Goal: Task Accomplishment & Management: Manage account settings

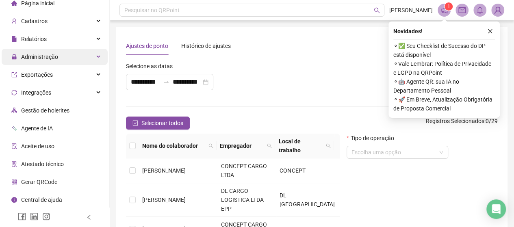
scroll to position [27, 0]
click at [55, 55] on span "Administração" at bounding box center [39, 57] width 37 height 7
click at [78, 53] on div "Administração" at bounding box center [55, 57] width 106 height 16
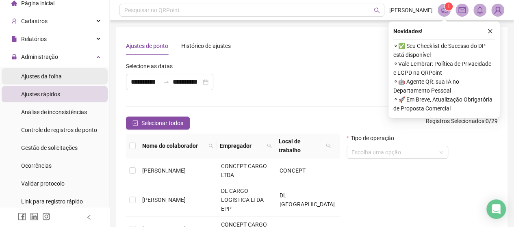
click at [63, 72] on li "Ajustes da folha" at bounding box center [55, 76] width 106 height 16
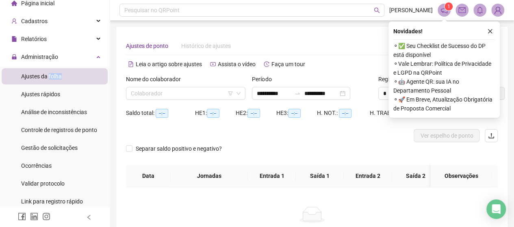
type input "**********"
click at [171, 102] on div "Nome do colaborador Colaborador" at bounding box center [186, 91] width 126 height 32
click at [170, 96] on input "search" at bounding box center [182, 93] width 102 height 12
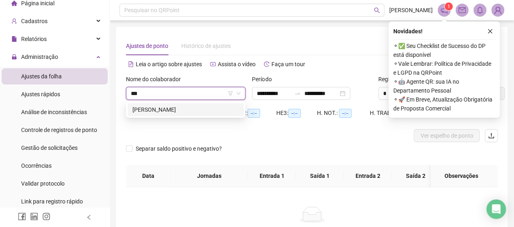
type input "****"
click at [186, 108] on div "[PERSON_NAME]" at bounding box center [185, 109] width 106 height 9
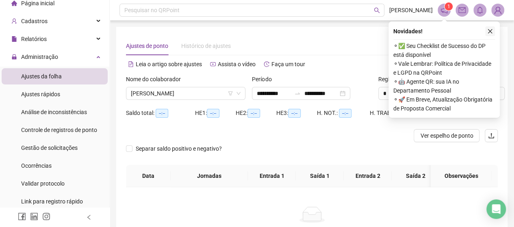
click at [492, 31] on icon "close" at bounding box center [490, 31] width 6 height 6
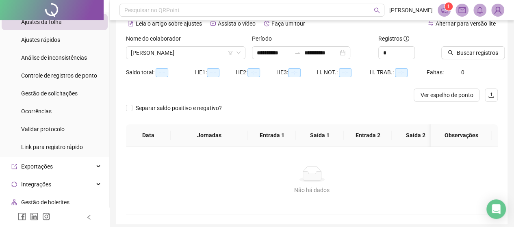
scroll to position [51, 0]
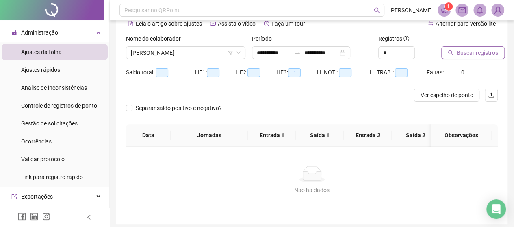
click at [467, 52] on span "Buscar registros" at bounding box center [477, 52] width 41 height 9
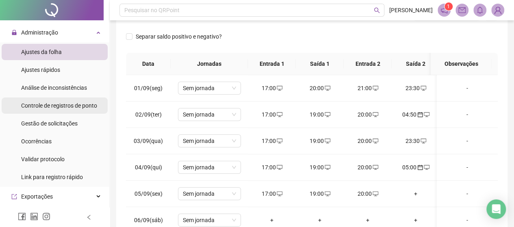
click at [59, 110] on div "Controle de registros de ponto" at bounding box center [59, 106] width 76 height 16
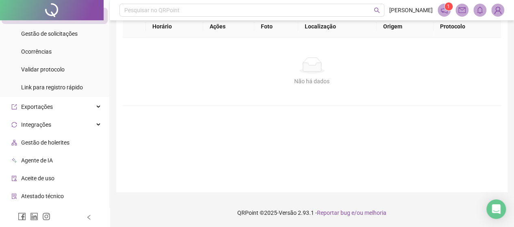
scroll to position [173, 0]
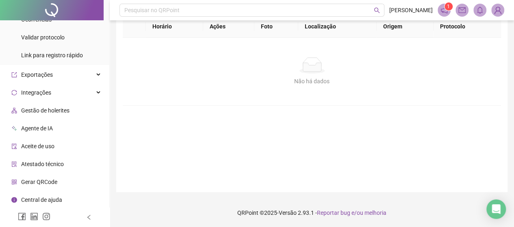
click at [33, 147] on span "Aceite de uso" at bounding box center [37, 146] width 33 height 7
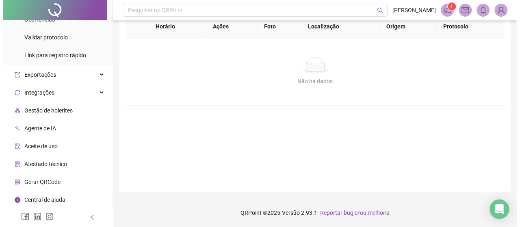
scroll to position [87, 0]
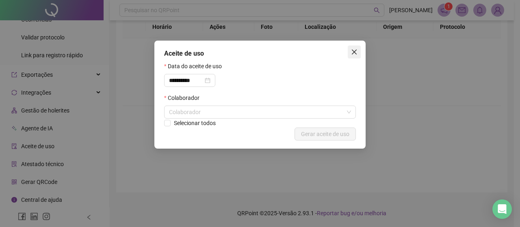
click at [349, 55] on span "Close" at bounding box center [354, 52] width 13 height 7
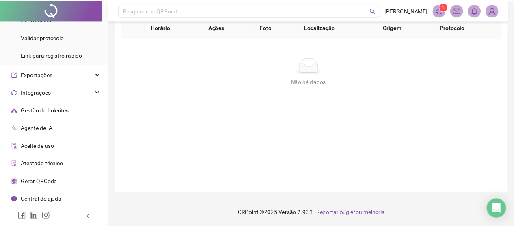
scroll to position [93, 0]
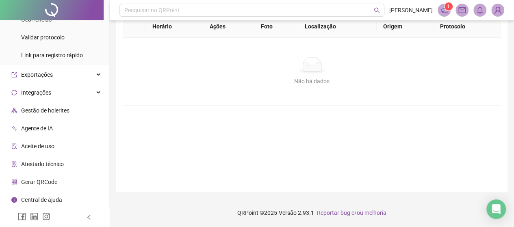
click at [52, 166] on span "Atestado técnico" at bounding box center [42, 164] width 43 height 7
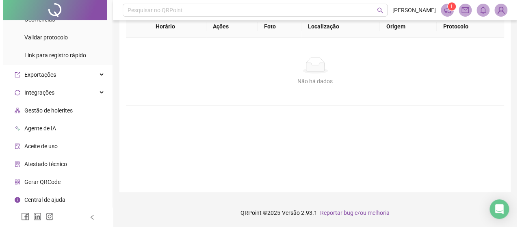
scroll to position [87, 0]
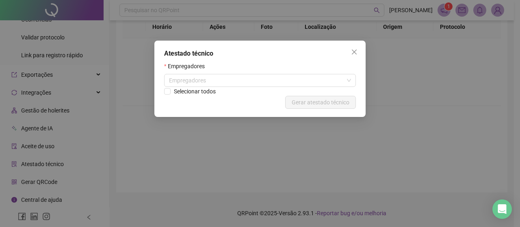
click at [348, 60] on div "Atestado técnico Empregadores Empregadores Selecionar todos Cancelar Gerar ates…" at bounding box center [259, 79] width 211 height 76
click at [353, 55] on button "Close" at bounding box center [354, 52] width 13 height 13
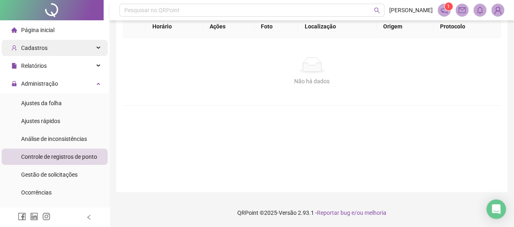
click at [72, 48] on div "Cadastros" at bounding box center [55, 48] width 106 height 16
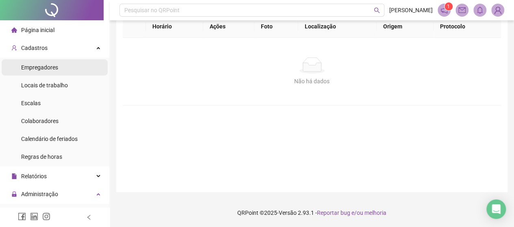
click at [59, 69] on li "Empregadores" at bounding box center [55, 67] width 106 height 16
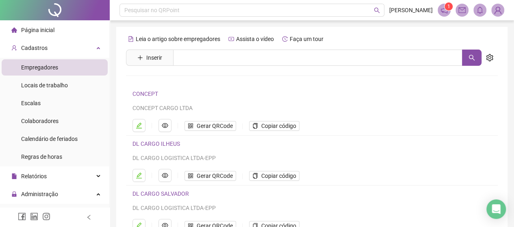
click at [151, 94] on link "CONCEPT" at bounding box center [145, 94] width 26 height 7
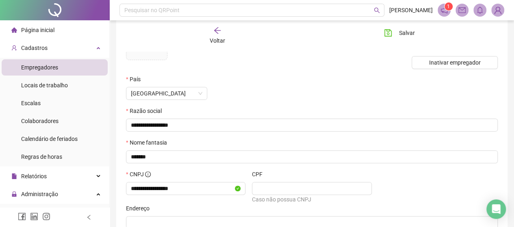
scroll to position [135, 0]
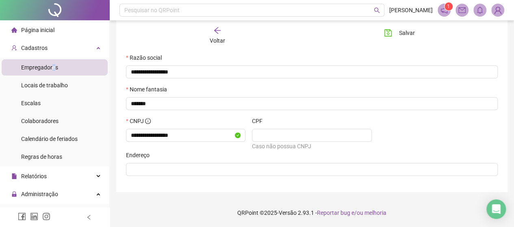
click at [54, 65] on span "Empregadores" at bounding box center [39, 67] width 37 height 7
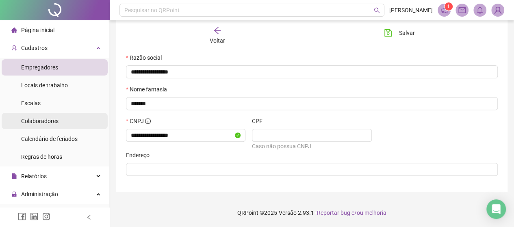
click at [44, 123] on span "Colaboradores" at bounding box center [39, 121] width 37 height 7
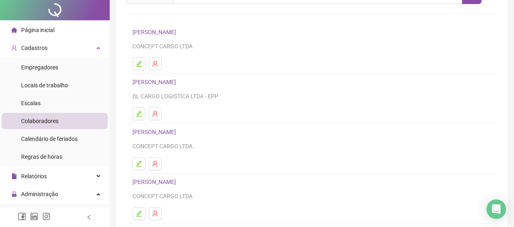
scroll to position [163, 0]
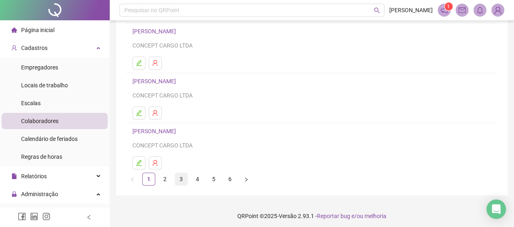
click at [183, 176] on link "3" at bounding box center [181, 179] width 12 height 12
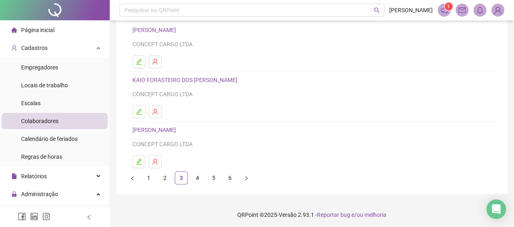
scroll to position [165, 0]
click at [200, 177] on link "4" at bounding box center [197, 177] width 12 height 12
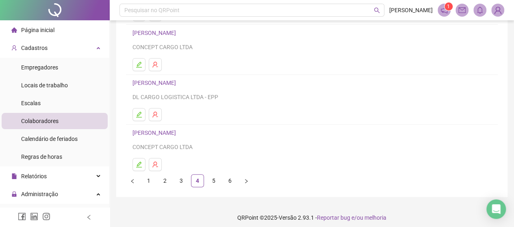
scroll to position [163, 0]
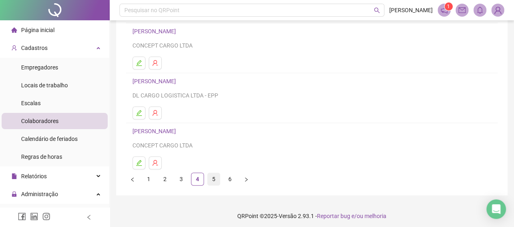
click at [215, 176] on link "5" at bounding box center [214, 179] width 12 height 12
click at [184, 182] on link "3" at bounding box center [181, 179] width 12 height 12
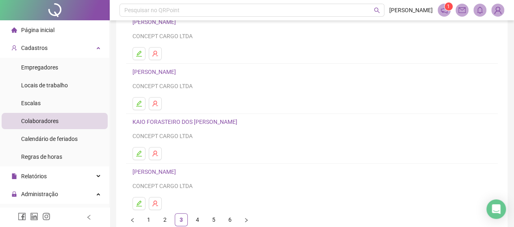
scroll to position [165, 0]
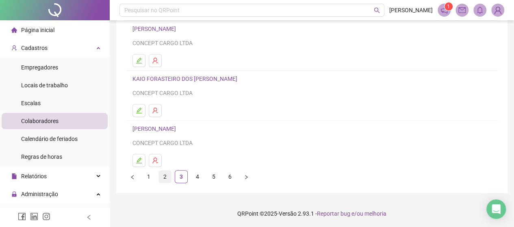
click at [167, 176] on link "2" at bounding box center [165, 177] width 12 height 12
click at [150, 175] on link "1" at bounding box center [149, 177] width 12 height 12
click at [168, 178] on link "2" at bounding box center [165, 177] width 12 height 12
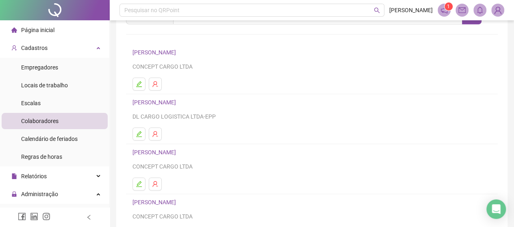
scroll to position [81, 0]
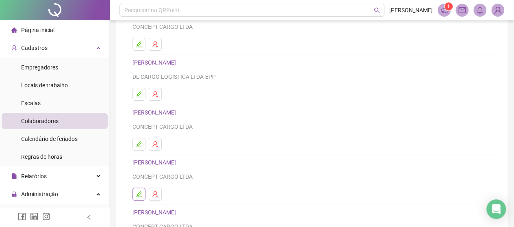
click at [142, 188] on button "button" at bounding box center [138, 194] width 13 height 13
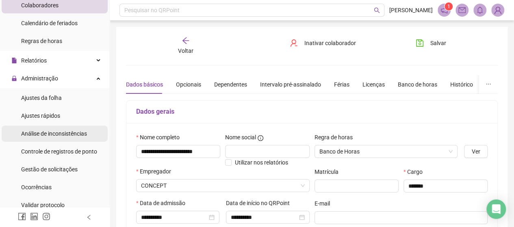
scroll to position [122, 0]
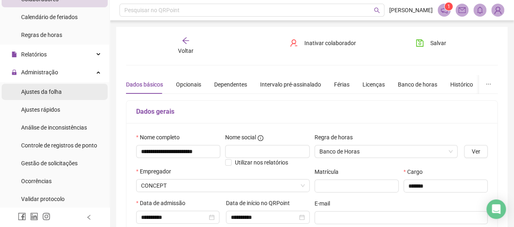
click at [54, 90] on span "Ajustes da folha" at bounding box center [41, 92] width 41 height 7
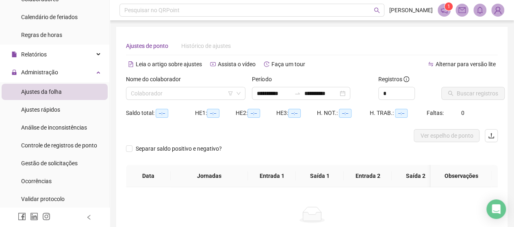
type input "**********"
click at [150, 86] on div "Nome do colaborador" at bounding box center [185, 81] width 119 height 12
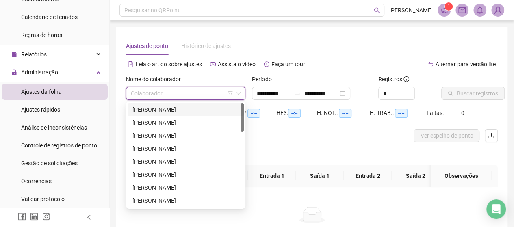
click at [152, 92] on input "search" at bounding box center [182, 93] width 102 height 12
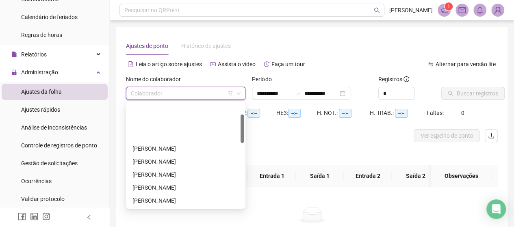
scroll to position [81, 0]
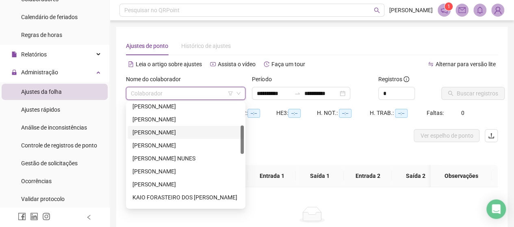
click at [162, 130] on div "[PERSON_NAME]" at bounding box center [185, 132] width 106 height 9
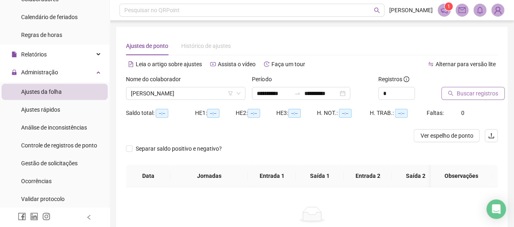
click at [460, 93] on span "Buscar registros" at bounding box center [477, 93] width 41 height 9
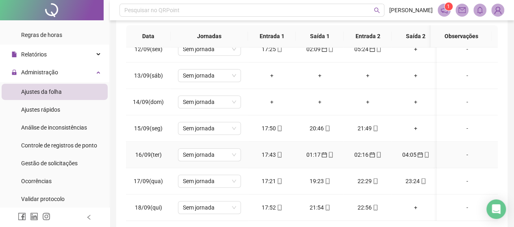
scroll to position [188, 0]
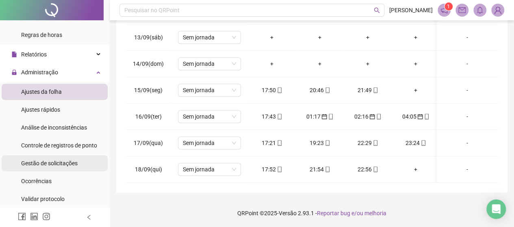
click at [44, 164] on span "Gestão de solicitações" at bounding box center [49, 163] width 56 height 7
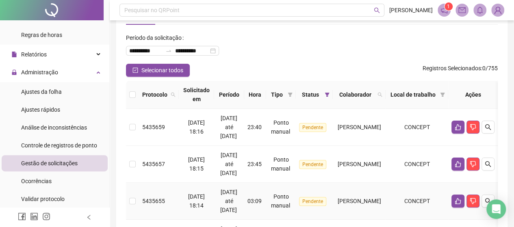
scroll to position [188, 0]
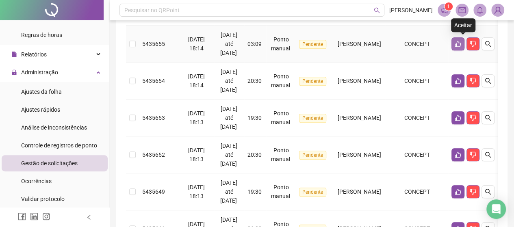
click at [464, 42] on button "button" at bounding box center [457, 43] width 13 height 13
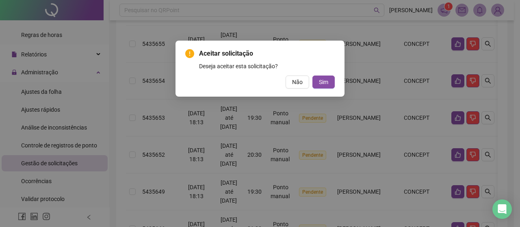
click at [336, 79] on div "Aceitar solicitação Deseja aceitar esta solicitação? Não Sim" at bounding box center [260, 69] width 169 height 56
click at [327, 82] on span "Sim" at bounding box center [323, 82] width 9 height 9
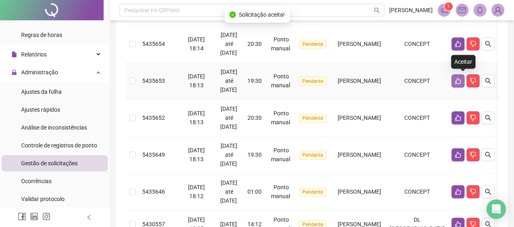
click at [459, 83] on button "button" at bounding box center [457, 80] width 13 height 13
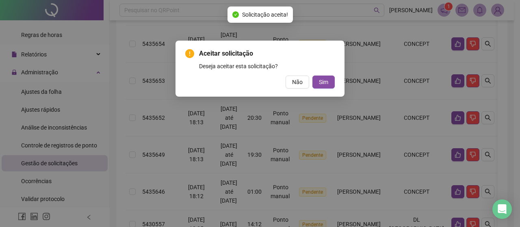
click at [323, 89] on div "Aceitar solicitação Deseja aceitar esta solicitação? Não Sim" at bounding box center [260, 69] width 169 height 56
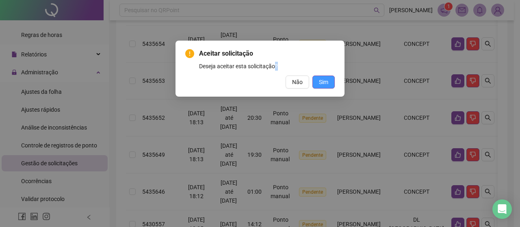
click at [326, 81] on span "Sim" at bounding box center [323, 82] width 9 height 9
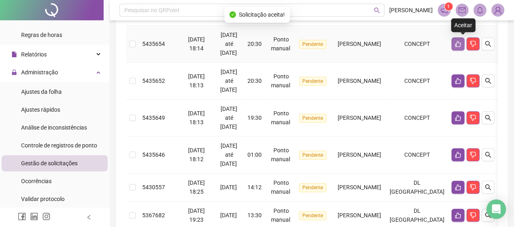
click at [461, 44] on icon "like" at bounding box center [458, 44] width 7 height 7
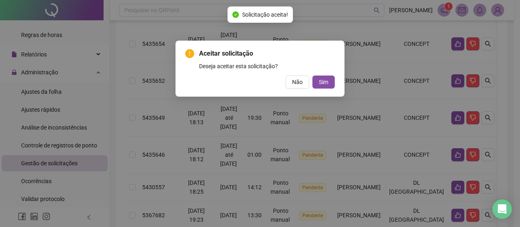
click at [335, 78] on div "Aceitar solicitação Deseja aceitar esta solicitação? Não Sim" at bounding box center [260, 69] width 169 height 56
click at [329, 84] on button "Sim" at bounding box center [323, 82] width 22 height 13
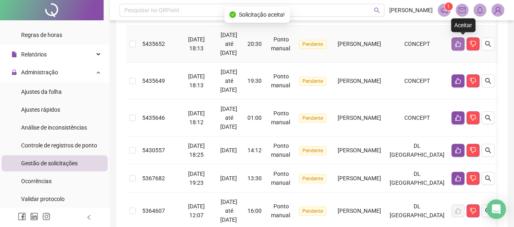
click at [461, 43] on icon "like" at bounding box center [458, 44] width 7 height 7
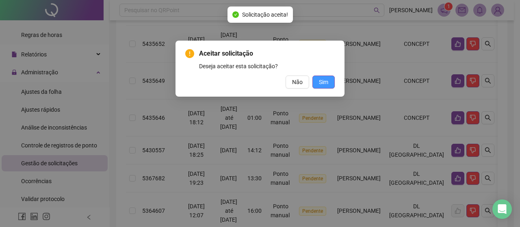
click at [326, 81] on span "Sim" at bounding box center [323, 82] width 9 height 9
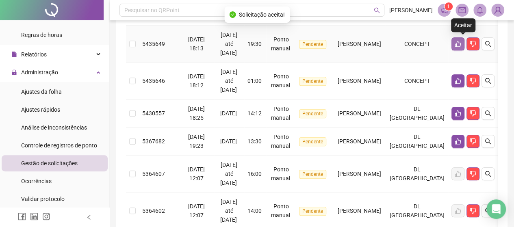
click at [461, 42] on icon "like" at bounding box center [458, 44] width 6 height 6
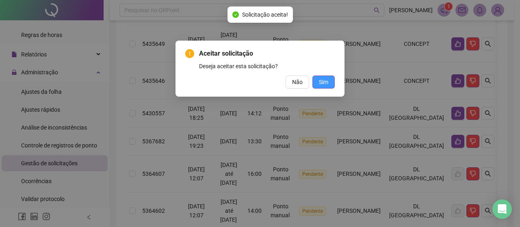
click at [331, 80] on button "Sim" at bounding box center [323, 82] width 22 height 13
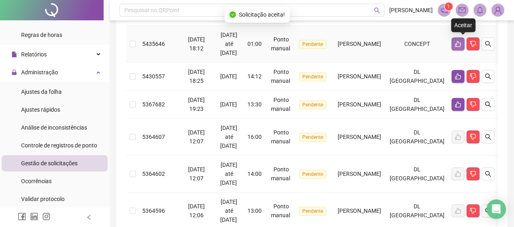
click at [461, 41] on icon "like" at bounding box center [458, 44] width 7 height 7
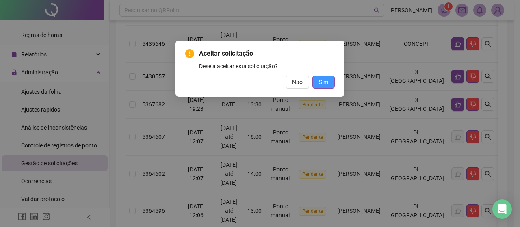
click at [330, 79] on button "Sim" at bounding box center [323, 82] width 22 height 13
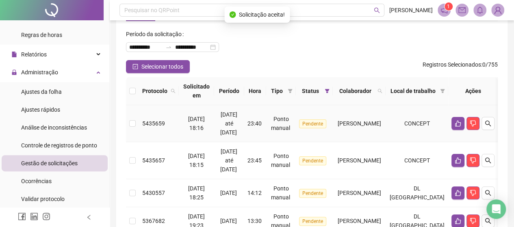
scroll to position [25, 0]
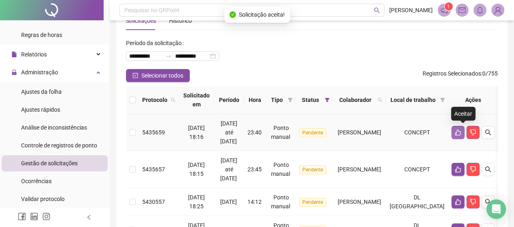
click at [461, 129] on icon "like" at bounding box center [458, 132] width 7 height 7
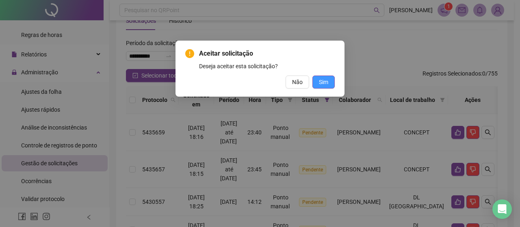
click at [326, 88] on button "Sim" at bounding box center [323, 82] width 22 height 13
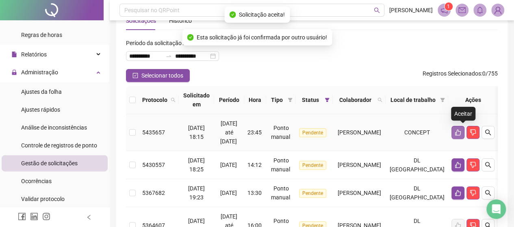
click at [463, 128] on button "button" at bounding box center [457, 132] width 13 height 13
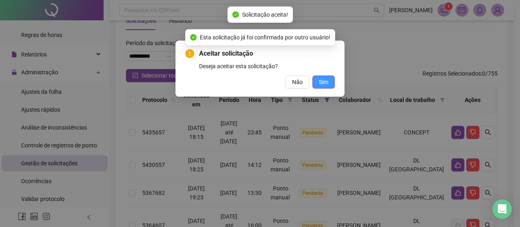
click at [326, 77] on button "Sim" at bounding box center [323, 82] width 22 height 13
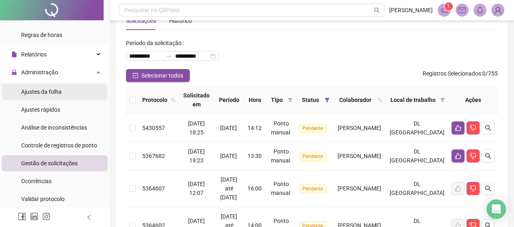
click at [65, 92] on li "Ajustes da folha" at bounding box center [55, 92] width 106 height 16
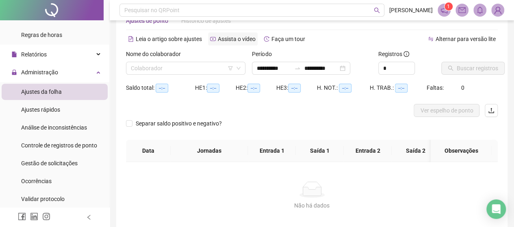
type input "**********"
click at [201, 62] on input "search" at bounding box center [182, 68] width 102 height 12
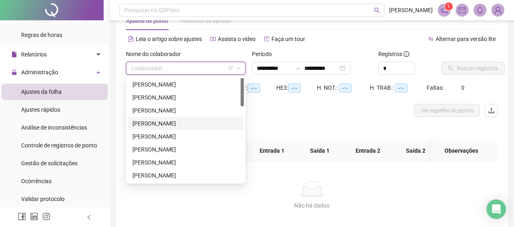
scroll to position [41, 0]
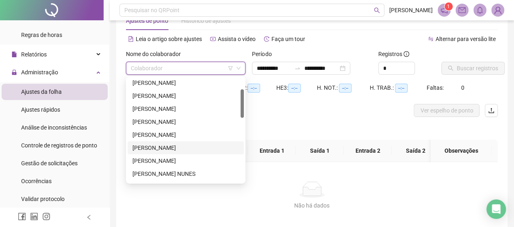
click at [166, 145] on div "[PERSON_NAME]" at bounding box center [185, 147] width 106 height 9
click at [166, 145] on th "Data" at bounding box center [148, 151] width 45 height 22
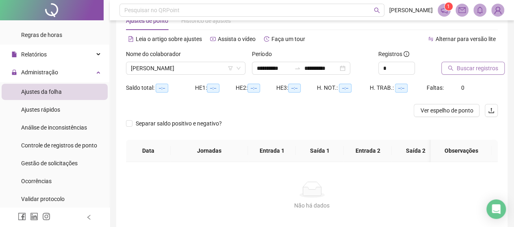
click at [479, 70] on span "Buscar registros" at bounding box center [477, 68] width 41 height 9
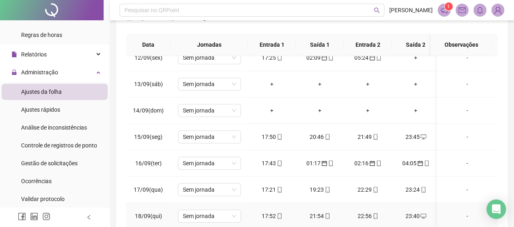
scroll to position [188, 0]
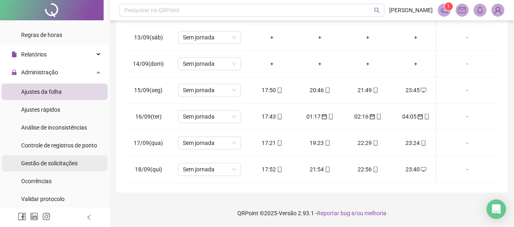
click at [56, 163] on span "Gestão de solicitações" at bounding box center [49, 163] width 56 height 7
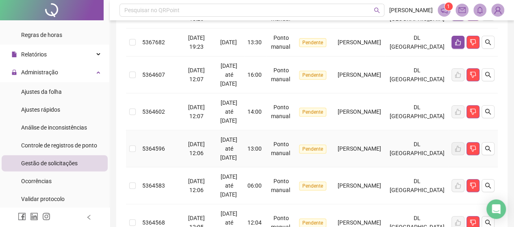
scroll to position [66, 0]
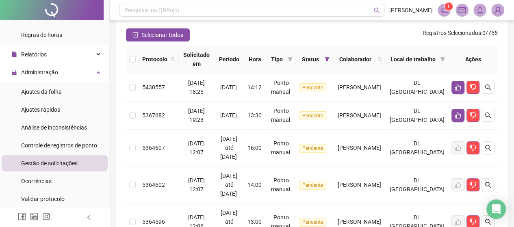
click at [64, 159] on div "Gestão de solicitações" at bounding box center [49, 163] width 56 height 16
click at [63, 132] on div "Análise de inconsistências" at bounding box center [54, 127] width 66 height 16
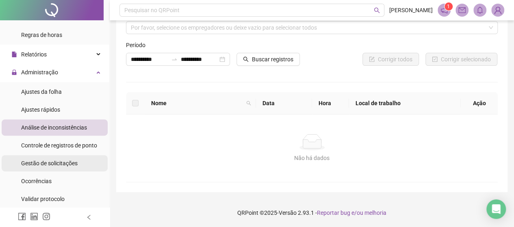
click at [48, 163] on span "Gestão de solicitações" at bounding box center [49, 163] width 56 height 7
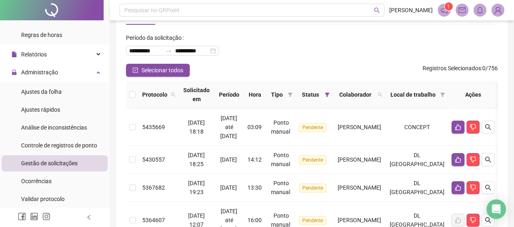
scroll to position [33, 0]
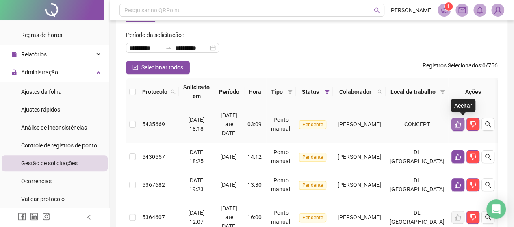
click at [464, 123] on button "button" at bounding box center [457, 124] width 13 height 13
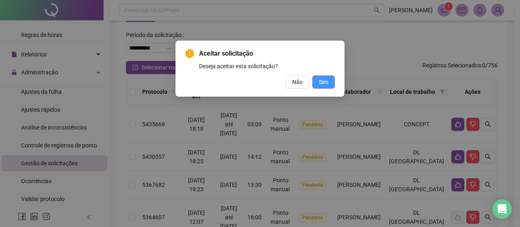
click at [330, 86] on button "Sim" at bounding box center [323, 82] width 22 height 13
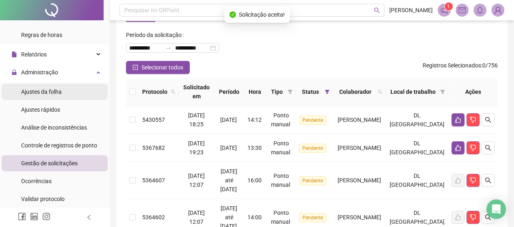
click at [53, 90] on span "Ajustes da folha" at bounding box center [41, 92] width 41 height 7
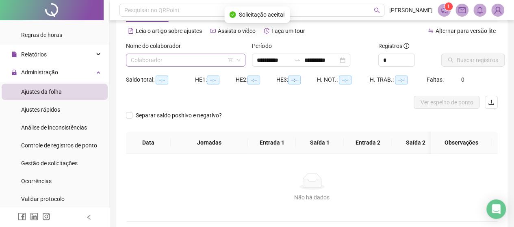
type input "**********"
click at [179, 60] on input "search" at bounding box center [182, 60] width 102 height 12
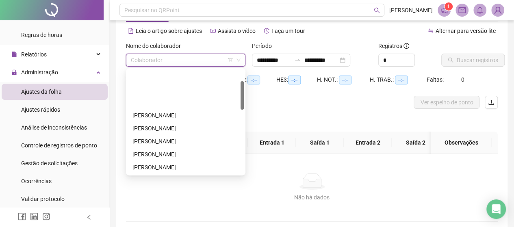
scroll to position [41, 0]
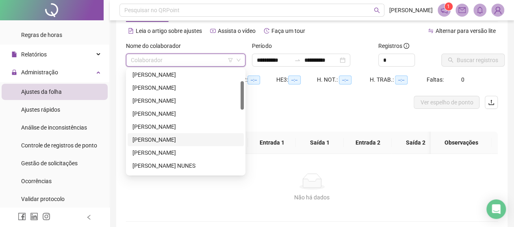
click at [159, 141] on div "[PERSON_NAME]" at bounding box center [185, 139] width 106 height 9
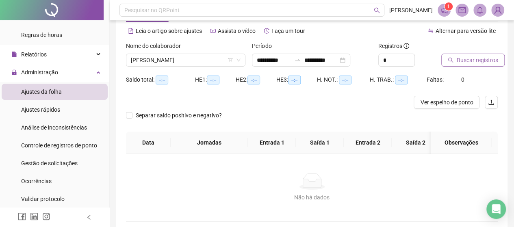
click at [476, 59] on span "Buscar registros" at bounding box center [477, 60] width 41 height 9
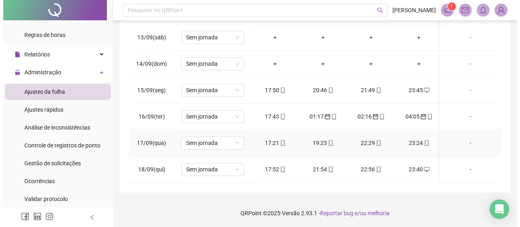
scroll to position [224, 0]
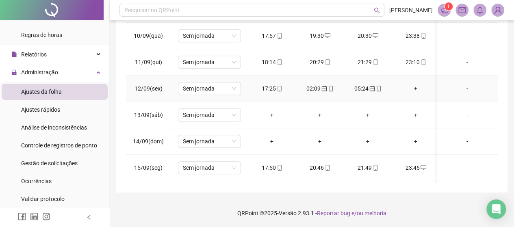
click at [311, 87] on div "02:09" at bounding box center [319, 88] width 35 height 9
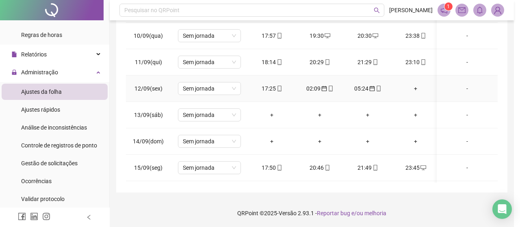
type input "**********"
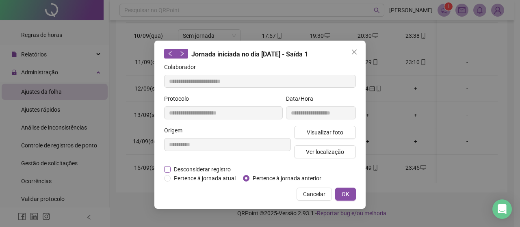
click at [172, 165] on span "Desconsiderar registro" at bounding box center [202, 169] width 63 height 9
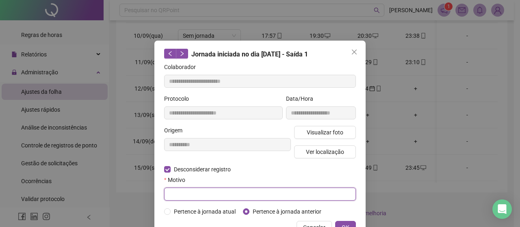
click at [239, 197] on input "text" at bounding box center [260, 194] width 192 height 13
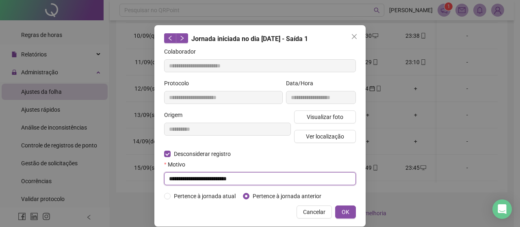
scroll to position [24, 0]
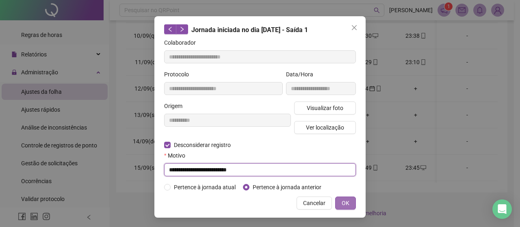
type input "**********"
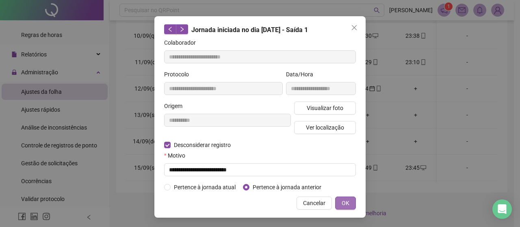
click at [345, 201] on span "OK" at bounding box center [346, 203] width 8 height 9
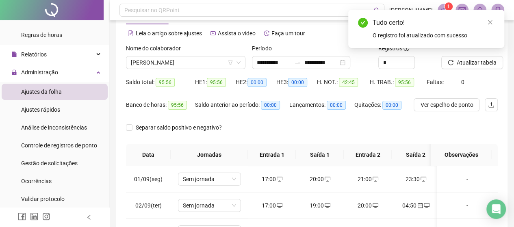
scroll to position [25, 0]
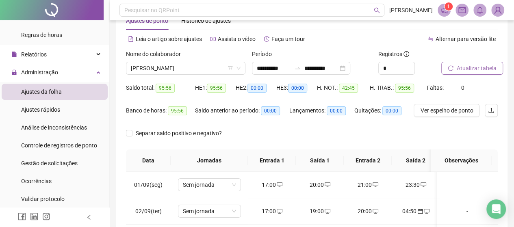
click at [458, 71] on span "Atualizar tabela" at bounding box center [477, 68] width 40 height 9
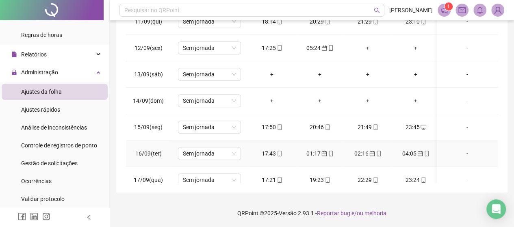
scroll to position [224, 0]
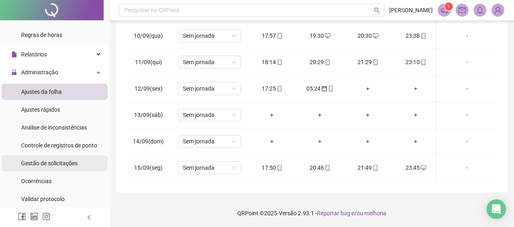
click at [62, 167] on div "Gestão de solicitações" at bounding box center [49, 163] width 56 height 16
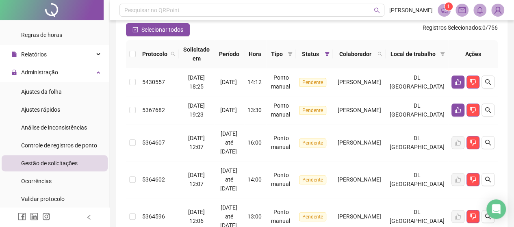
scroll to position [66, 0]
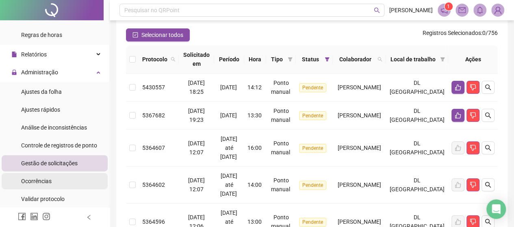
click at [33, 178] on span "Ocorrências" at bounding box center [36, 181] width 30 height 7
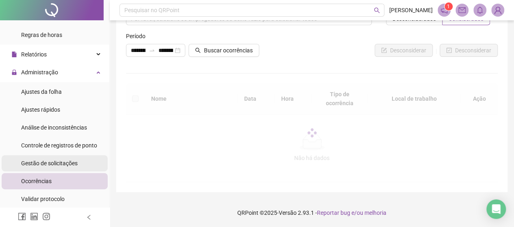
click at [46, 161] on span "Gestão de solicitações" at bounding box center [49, 163] width 56 height 7
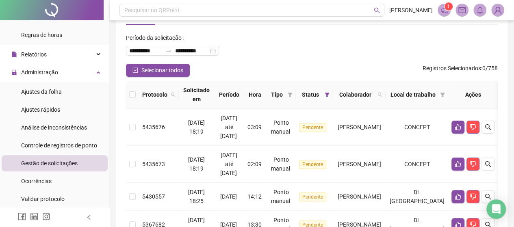
scroll to position [42, 0]
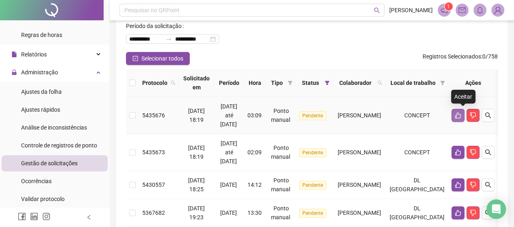
click at [458, 117] on button "button" at bounding box center [457, 115] width 13 height 13
click at [331, 85] on span at bounding box center [327, 83] width 8 height 12
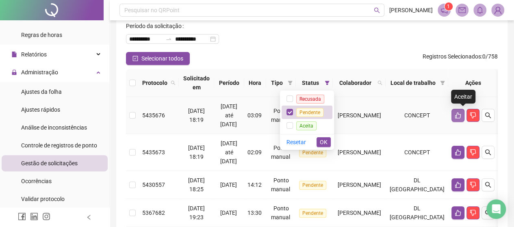
click at [460, 117] on icon "like" at bounding box center [458, 116] width 6 height 6
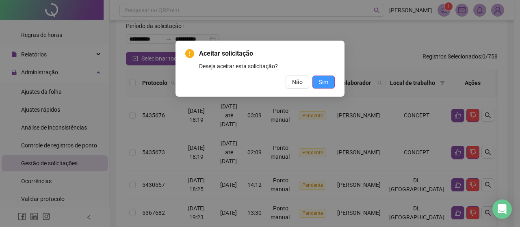
click at [322, 84] on span "Sim" at bounding box center [323, 82] width 9 height 9
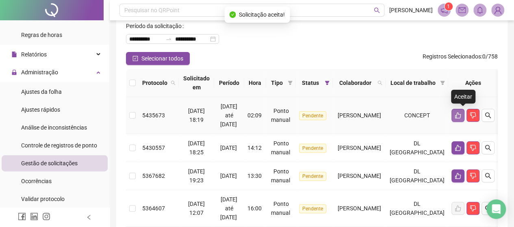
click at [464, 115] on button "button" at bounding box center [457, 115] width 13 height 13
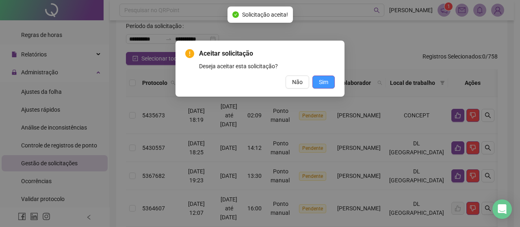
click at [321, 82] on span "Sim" at bounding box center [323, 82] width 9 height 9
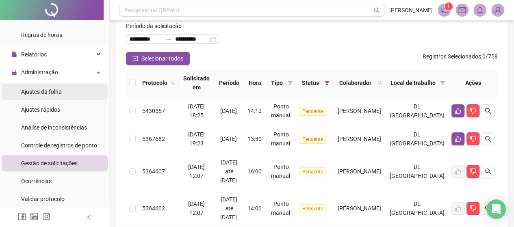
click at [53, 91] on span "Ajustes da folha" at bounding box center [41, 92] width 41 height 7
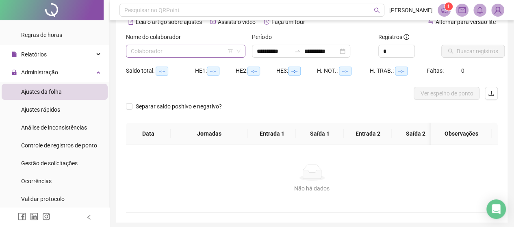
click at [169, 52] on input "search" at bounding box center [182, 51] width 102 height 12
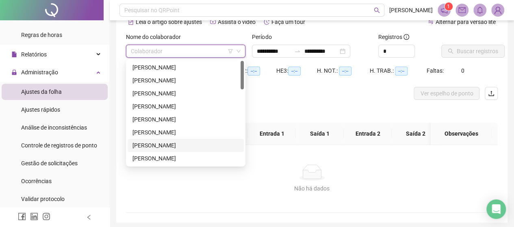
scroll to position [41, 0]
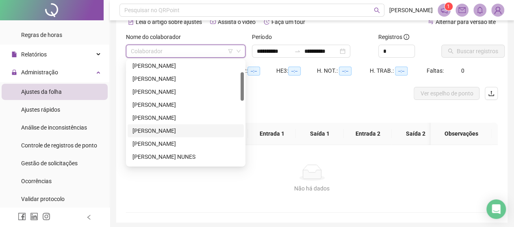
click at [158, 134] on div "[PERSON_NAME]" at bounding box center [185, 130] width 106 height 9
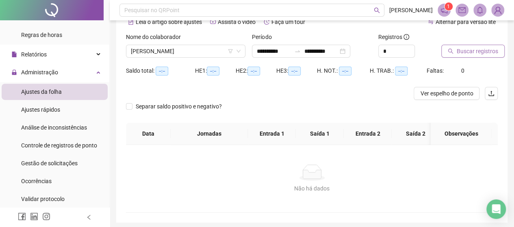
click at [481, 52] on span "Buscar registros" at bounding box center [477, 51] width 41 height 9
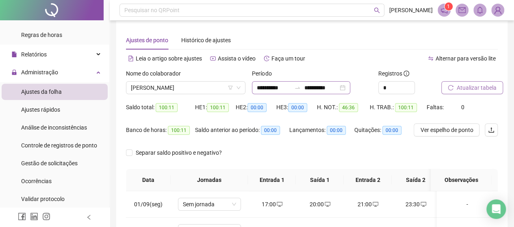
scroll to position [0, 0]
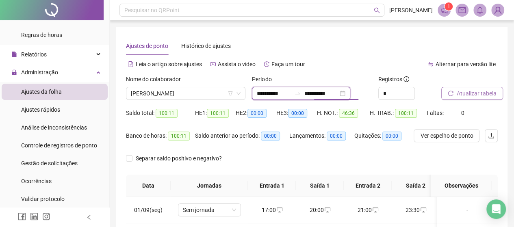
click at [338, 95] on input "**********" at bounding box center [321, 93] width 34 height 9
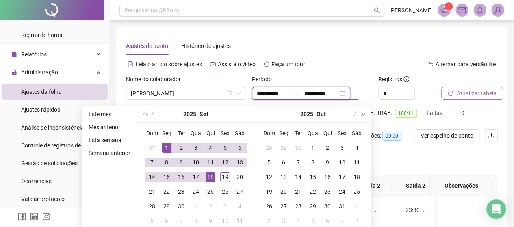
type input "**********"
click at [223, 176] on div "19" at bounding box center [225, 177] width 10 height 10
type input "**********"
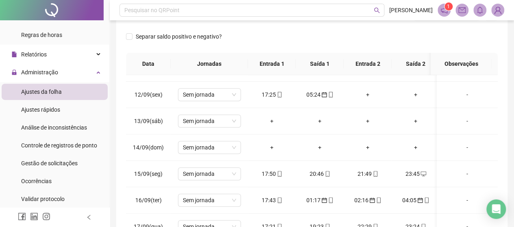
scroll to position [284, 0]
click at [22, 164] on span "Gestão de solicitações" at bounding box center [49, 163] width 56 height 7
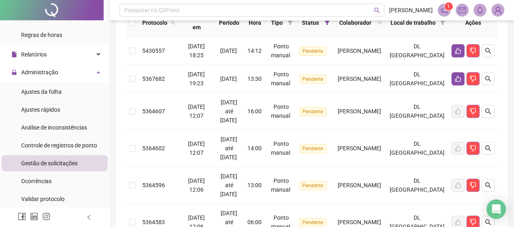
scroll to position [122, 0]
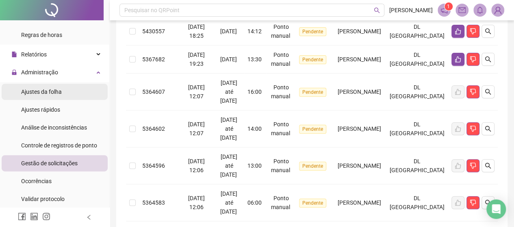
click at [49, 91] on span "Ajustes da folha" at bounding box center [41, 92] width 41 height 7
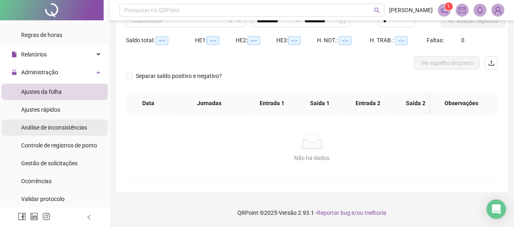
scroll to position [78, 0]
type input "**********"
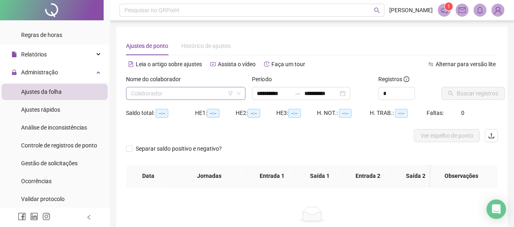
click at [189, 88] on input "search" at bounding box center [182, 93] width 102 height 12
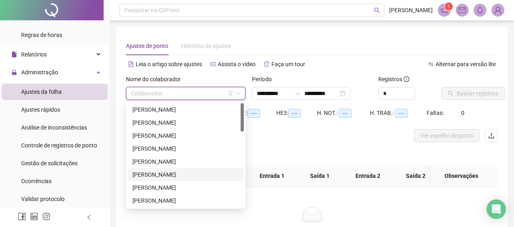
scroll to position [41, 0]
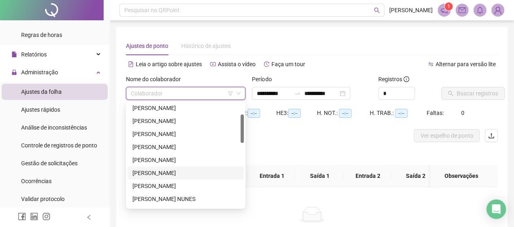
click at [159, 175] on div "[PERSON_NAME]" at bounding box center [185, 173] width 106 height 9
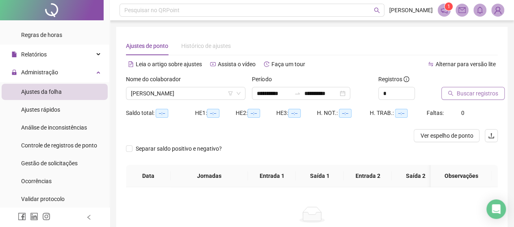
click at [464, 97] on span "Buscar registros" at bounding box center [477, 93] width 41 height 9
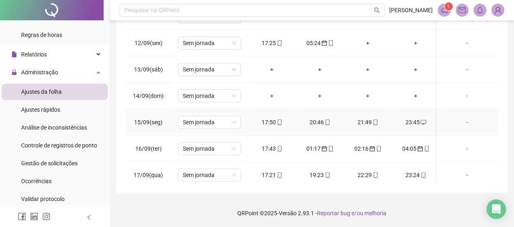
scroll to position [224, 0]
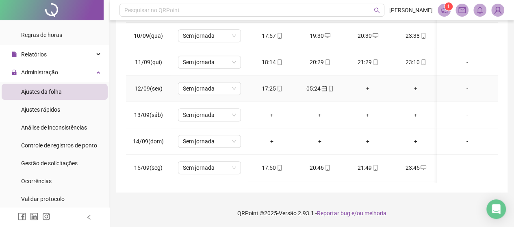
click at [368, 89] on div "+" at bounding box center [367, 88] width 35 height 9
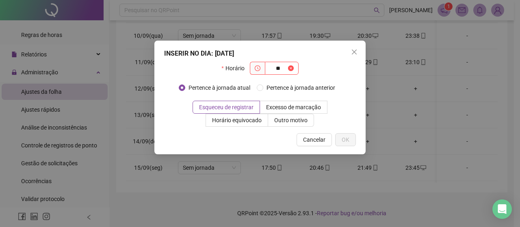
type input "*"
click at [357, 49] on icon "close" at bounding box center [354, 52] width 7 height 7
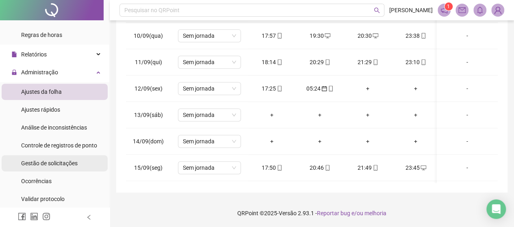
click at [53, 167] on div "Gestão de solicitações" at bounding box center [49, 163] width 56 height 16
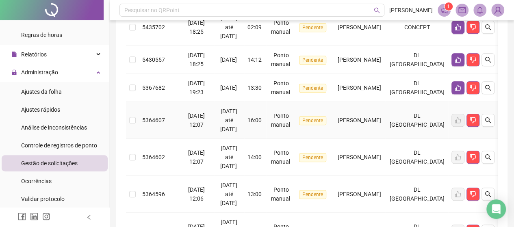
scroll to position [66, 0]
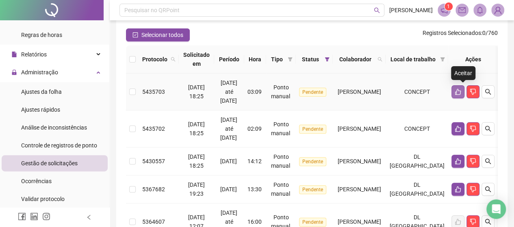
click at [461, 91] on icon "like" at bounding box center [458, 92] width 6 height 6
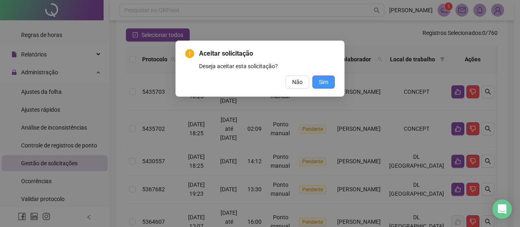
click at [320, 82] on button "Sim" at bounding box center [323, 82] width 22 height 13
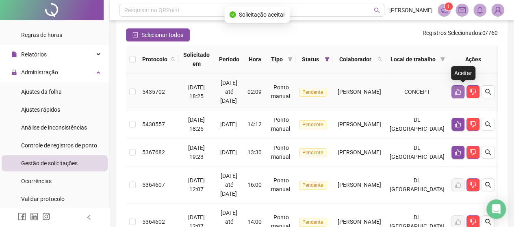
click at [461, 91] on icon "like" at bounding box center [458, 92] width 7 height 7
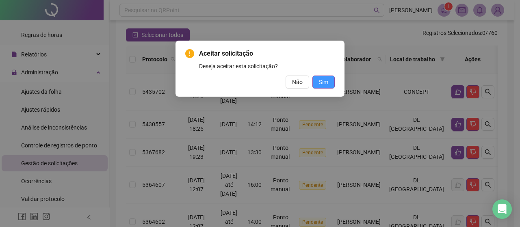
click at [327, 86] on span "Sim" at bounding box center [323, 82] width 9 height 9
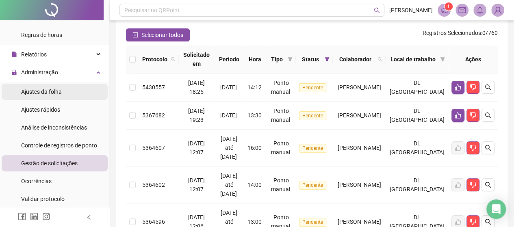
click at [67, 94] on li "Ajustes da folha" at bounding box center [55, 92] width 106 height 16
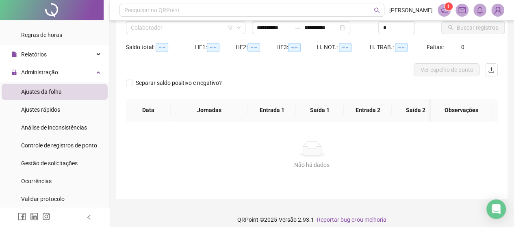
type input "**********"
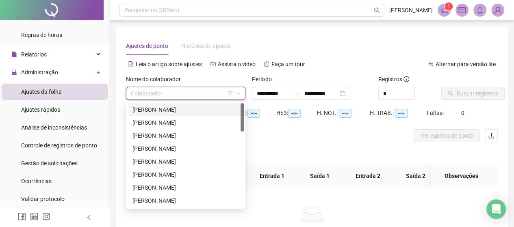
click at [188, 88] on input "search" at bounding box center [182, 93] width 102 height 12
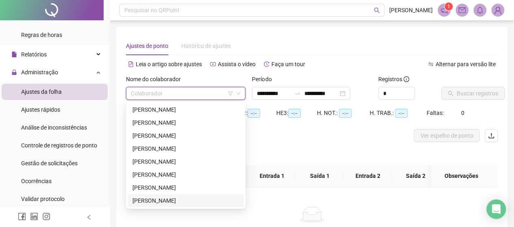
scroll to position [41, 0]
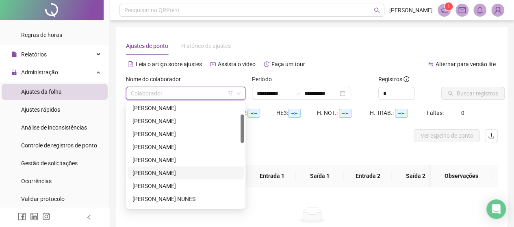
click at [158, 169] on div "[PERSON_NAME]" at bounding box center [185, 173] width 106 height 9
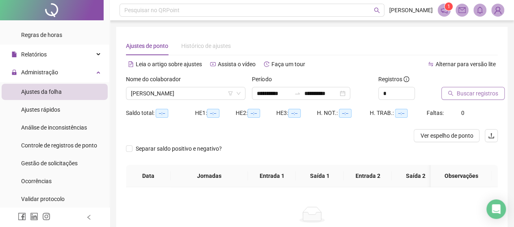
click at [458, 100] on button "Buscar registros" at bounding box center [472, 93] width 63 height 13
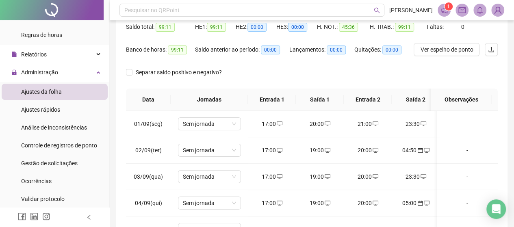
scroll to position [0, 0]
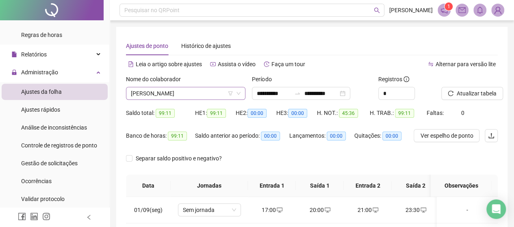
click at [187, 97] on span "[PERSON_NAME]" at bounding box center [186, 93] width 110 height 12
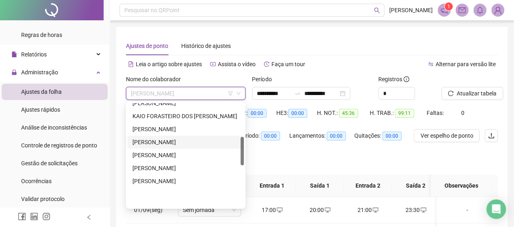
scroll to position [122, 0]
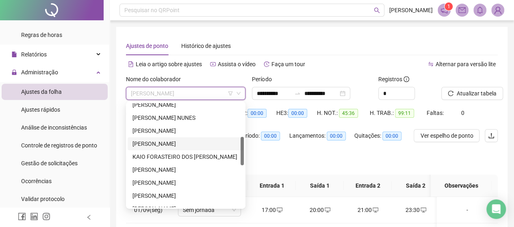
click at [167, 142] on div "[PERSON_NAME]" at bounding box center [185, 143] width 106 height 9
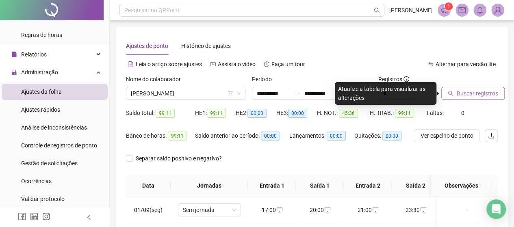
click at [475, 96] on span "Buscar registros" at bounding box center [477, 93] width 41 height 9
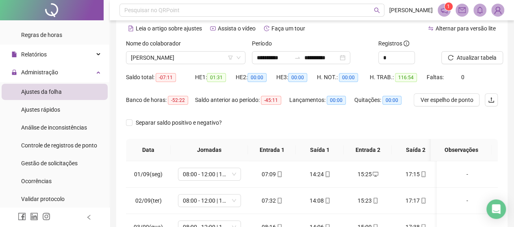
scroll to position [25, 0]
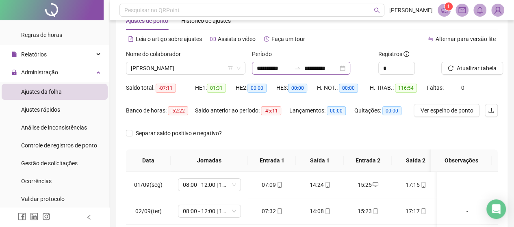
click at [334, 62] on div "**********" at bounding box center [301, 68] width 98 height 13
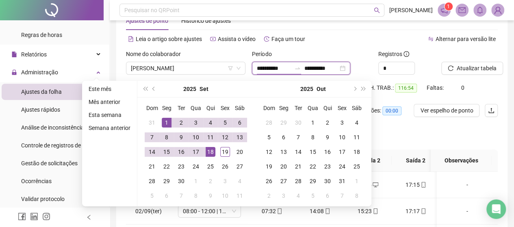
click at [333, 63] on div "**********" at bounding box center [301, 68] width 98 height 13
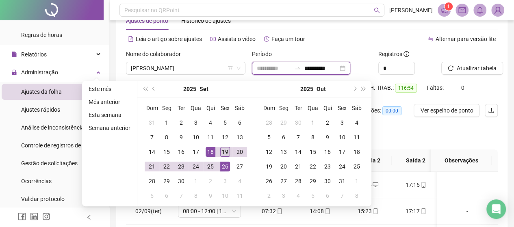
type input "**********"
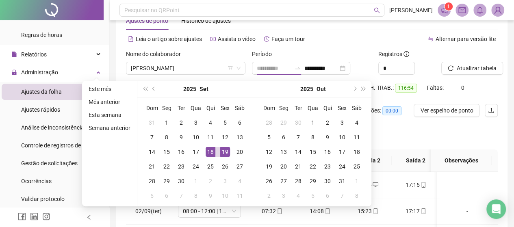
click at [227, 151] on div "19" at bounding box center [225, 152] width 10 height 10
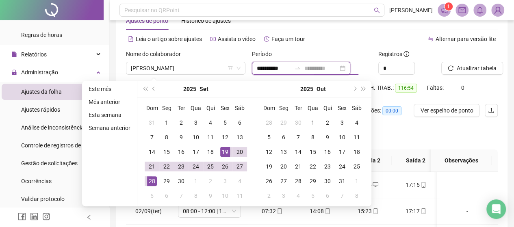
type input "**********"
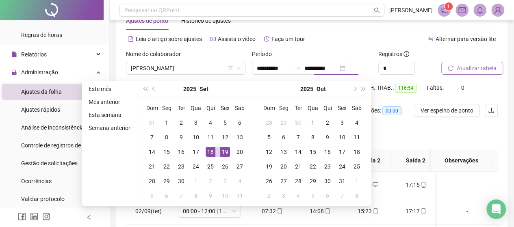
type input "**********"
click at [460, 73] on button "Atualizar tabela" at bounding box center [472, 68] width 62 height 13
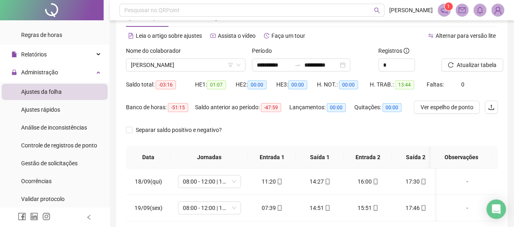
scroll to position [0, 0]
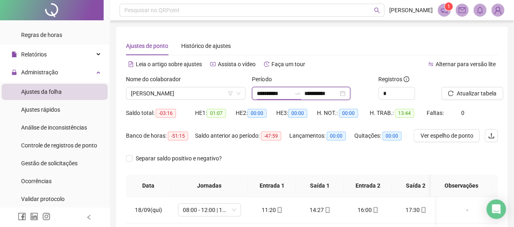
click at [276, 95] on input "**********" at bounding box center [274, 93] width 34 height 9
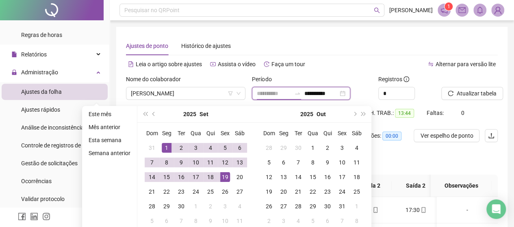
type input "**********"
click at [160, 148] on td "1" at bounding box center [166, 148] width 15 height 15
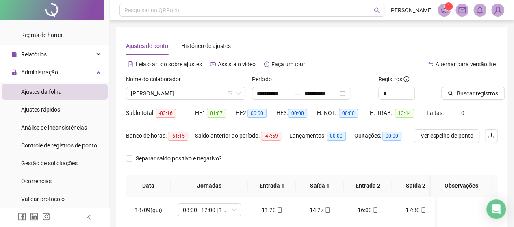
click at [494, 85] on div "Buscar registros" at bounding box center [469, 87] width 56 height 25
click at [474, 97] on span "Buscar registros" at bounding box center [477, 93] width 41 height 9
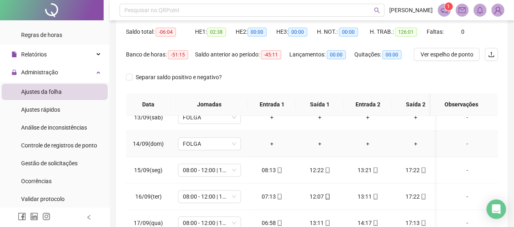
scroll to position [188, 0]
